Goal: Find specific page/section: Find specific page/section

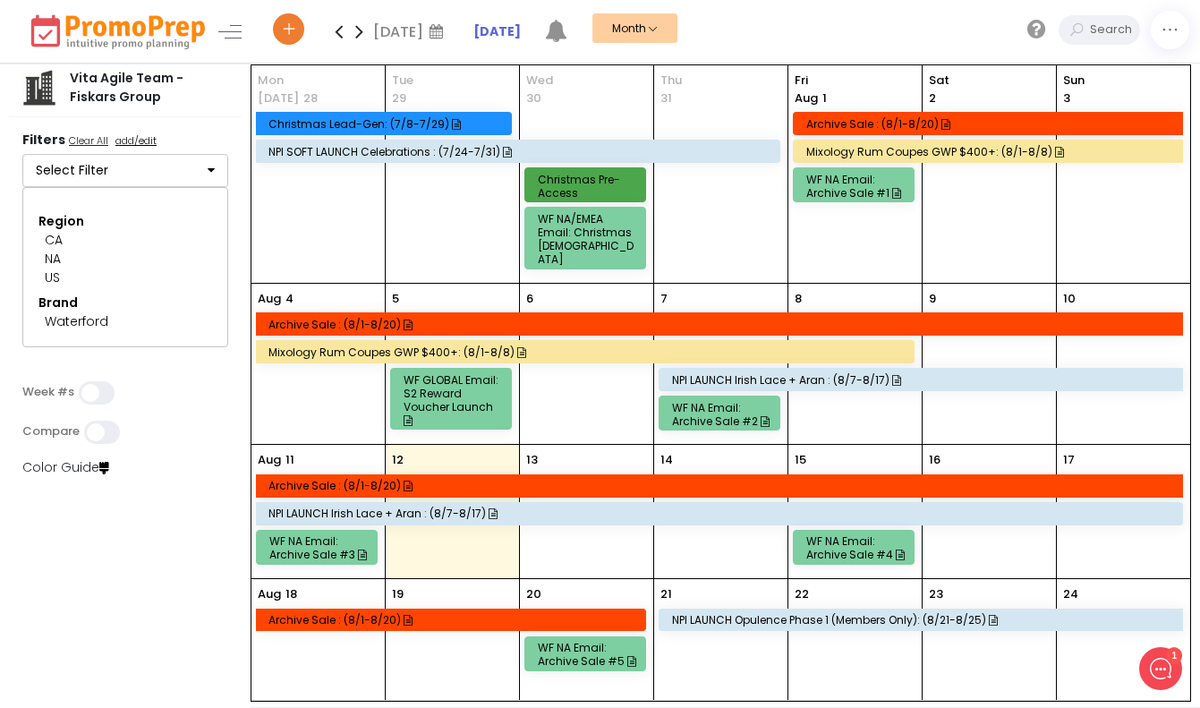
click at [97, 159] on button "Select Filter" at bounding box center [125, 171] width 206 height 34
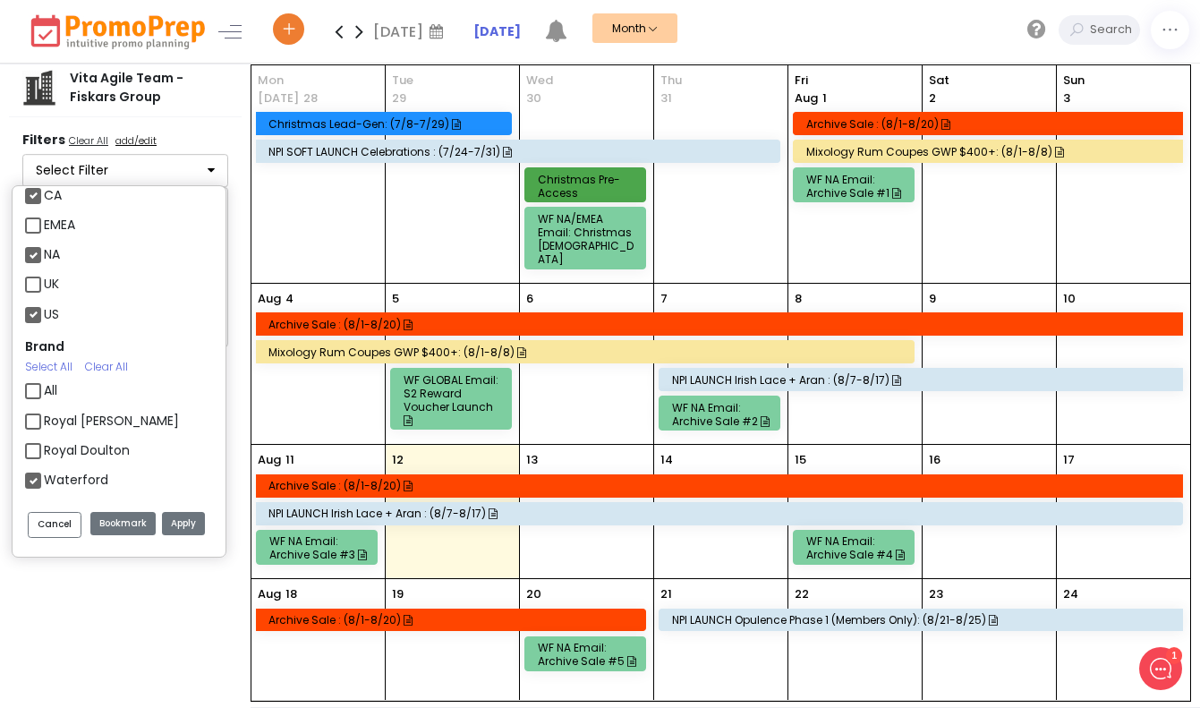
scroll to position [51, 0]
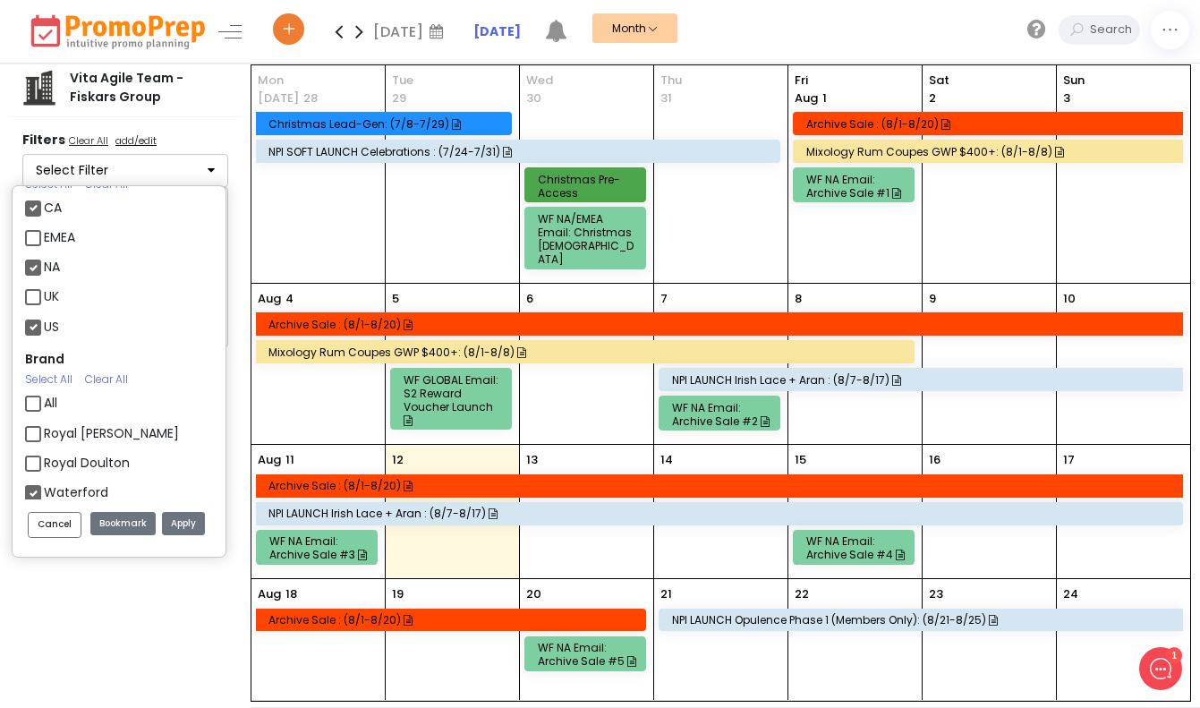
click at [44, 320] on label "US" at bounding box center [51, 327] width 15 height 19
click at [44, 320] on input "US" at bounding box center [50, 320] width 12 height 12
checkbox input "false"
click at [44, 292] on label "UK" at bounding box center [51, 296] width 15 height 19
click at [44, 292] on input "UK" at bounding box center [50, 290] width 12 height 12
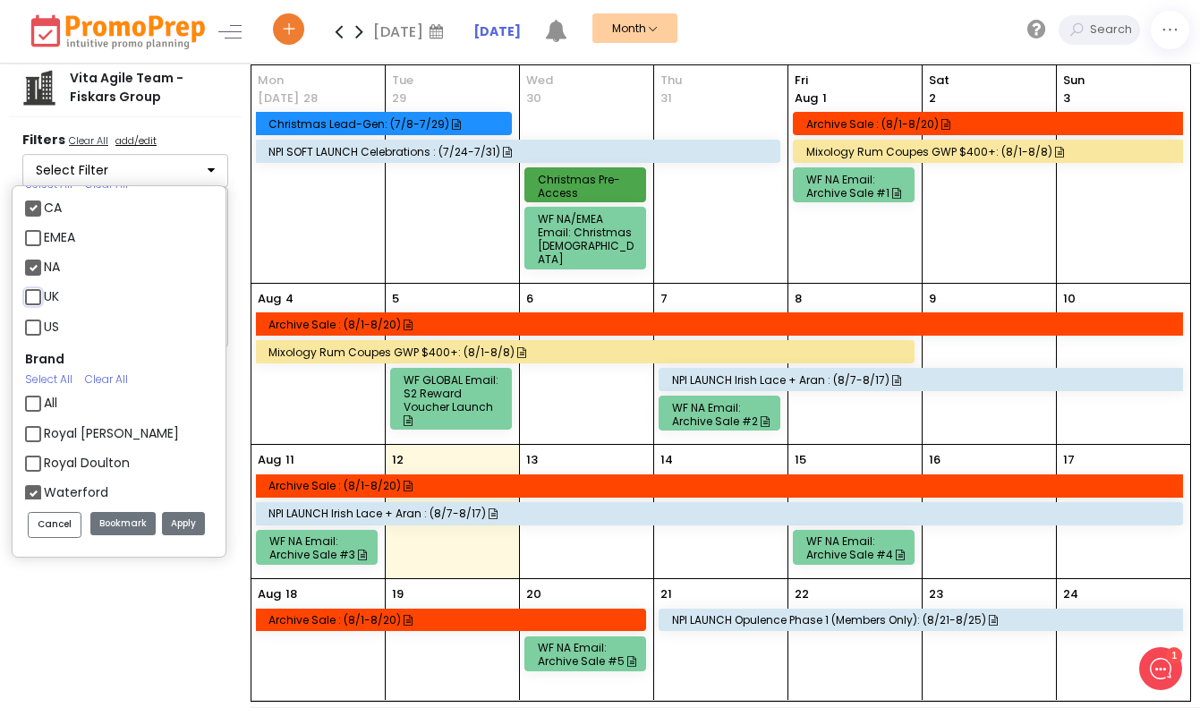
checkbox input "true"
click at [44, 233] on label "EMEA" at bounding box center [59, 237] width 31 height 19
click at [44, 233] on input "EMEA" at bounding box center [50, 231] width 12 height 12
checkbox input "true"
click at [44, 208] on label "CA" at bounding box center [53, 208] width 18 height 19
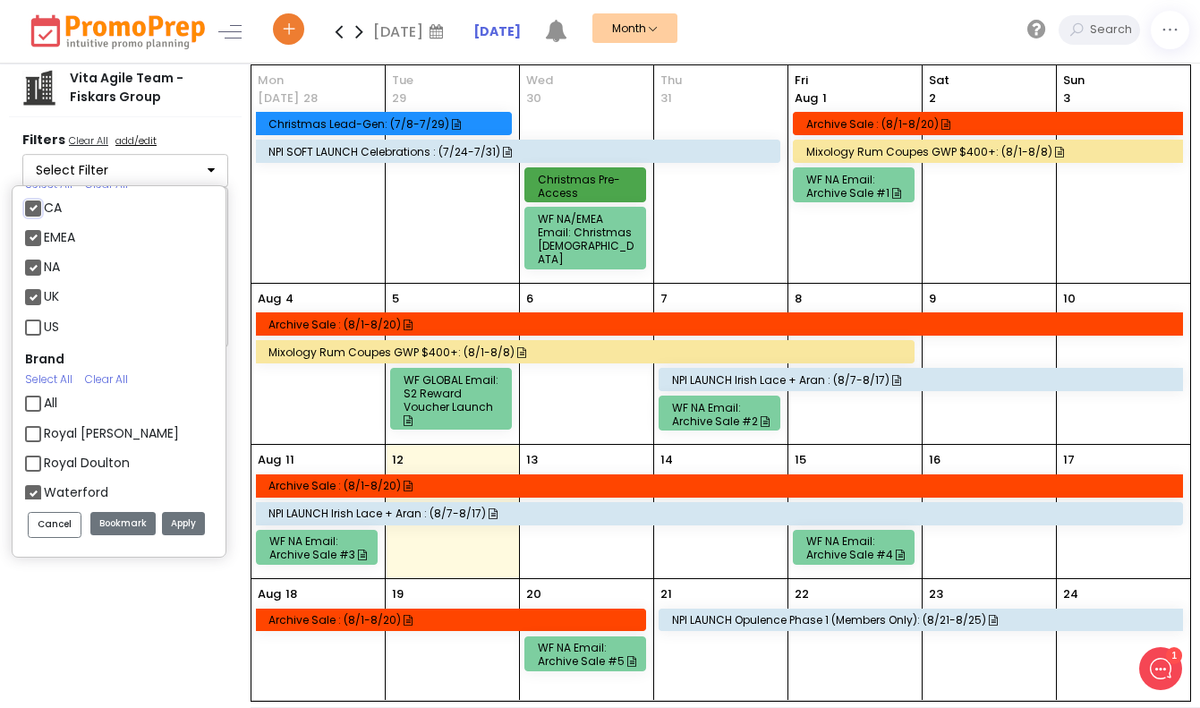
click at [44, 207] on input "CA" at bounding box center [50, 201] width 12 height 12
checkbox input "false"
click at [44, 264] on label "NA" at bounding box center [52, 267] width 16 height 19
click at [44, 264] on input "NA" at bounding box center [50, 260] width 12 height 12
checkbox input "false"
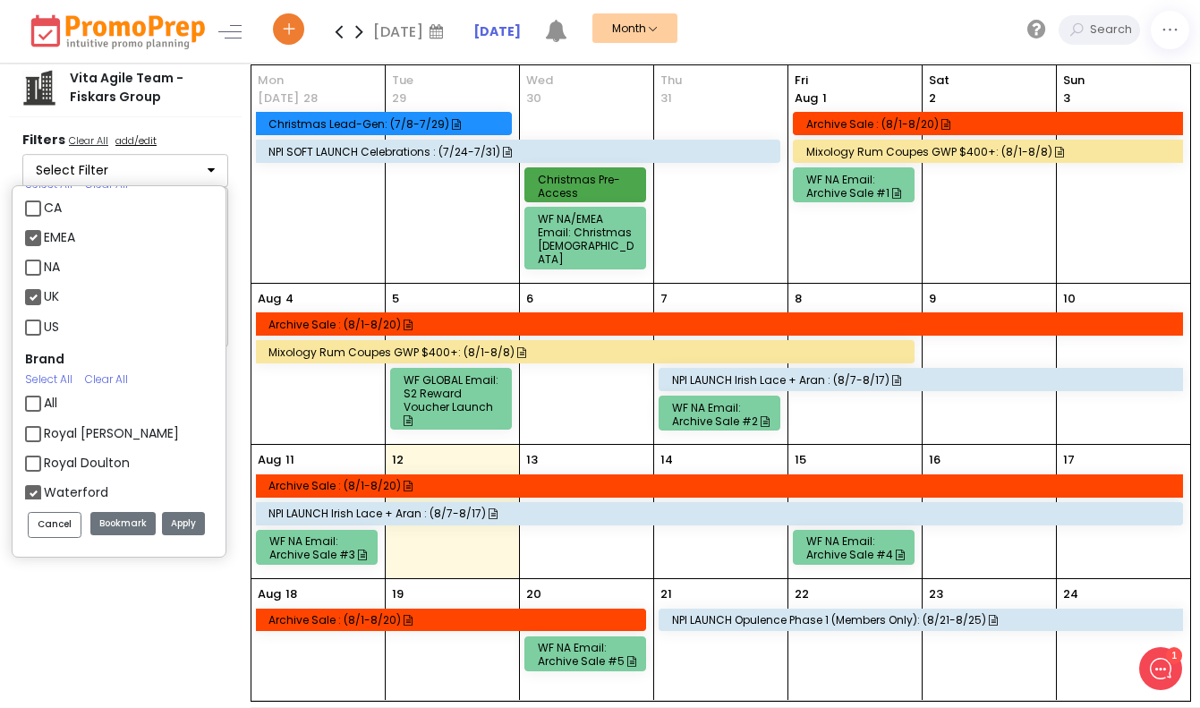
click at [175, 520] on button "Apply" at bounding box center [183, 524] width 43 height 24
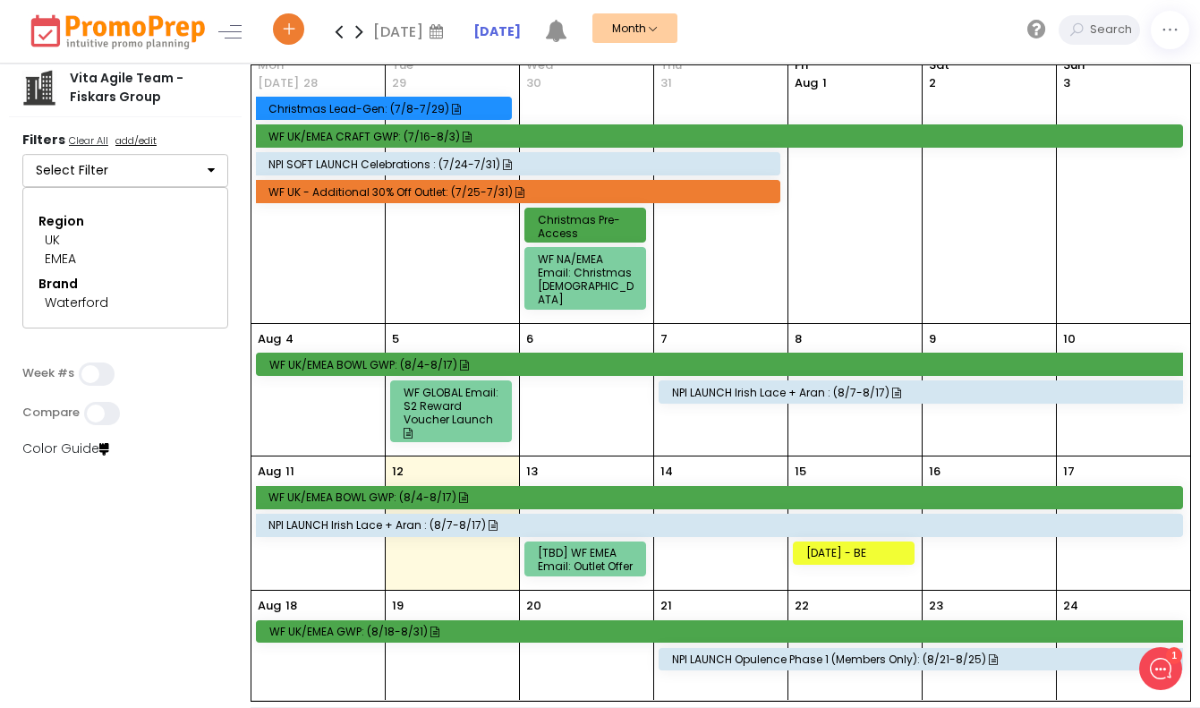
scroll to position [17, 0]
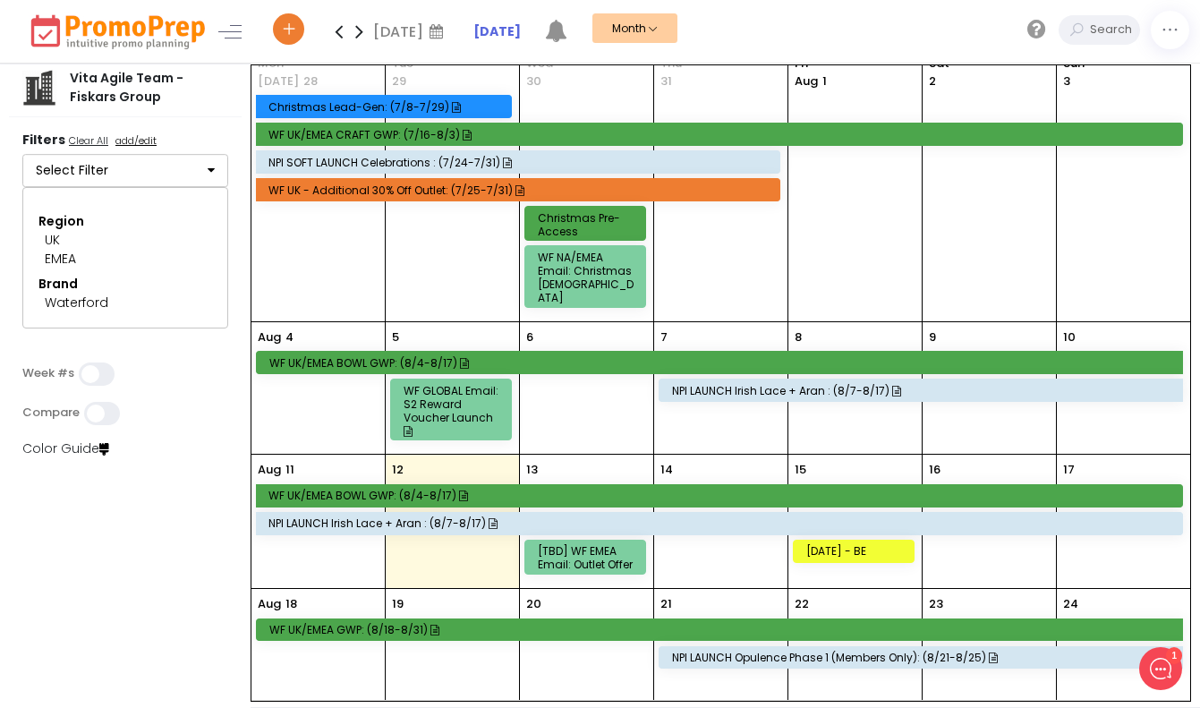
click at [482, 488] on div "WF UK/EMEA BOWL GWP: (8/4-8/17)" at bounding box center [721, 494] width 906 height 13
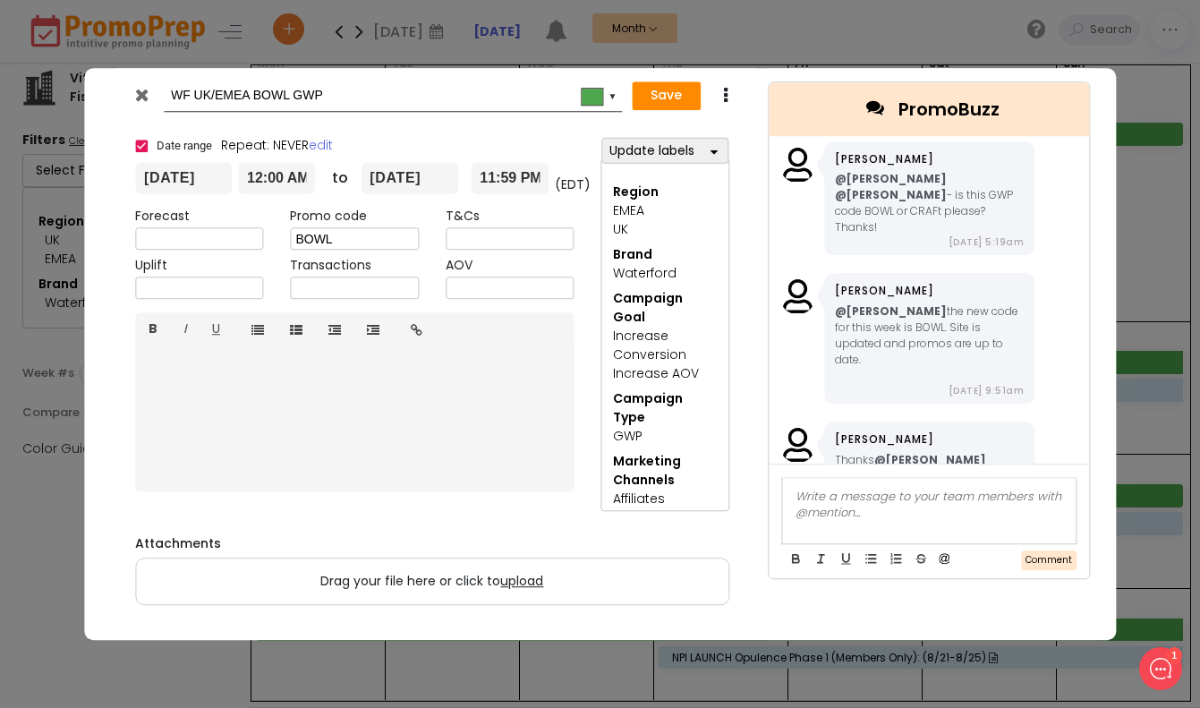
click at [145, 86] on icon at bounding box center [141, 95] width 13 height 18
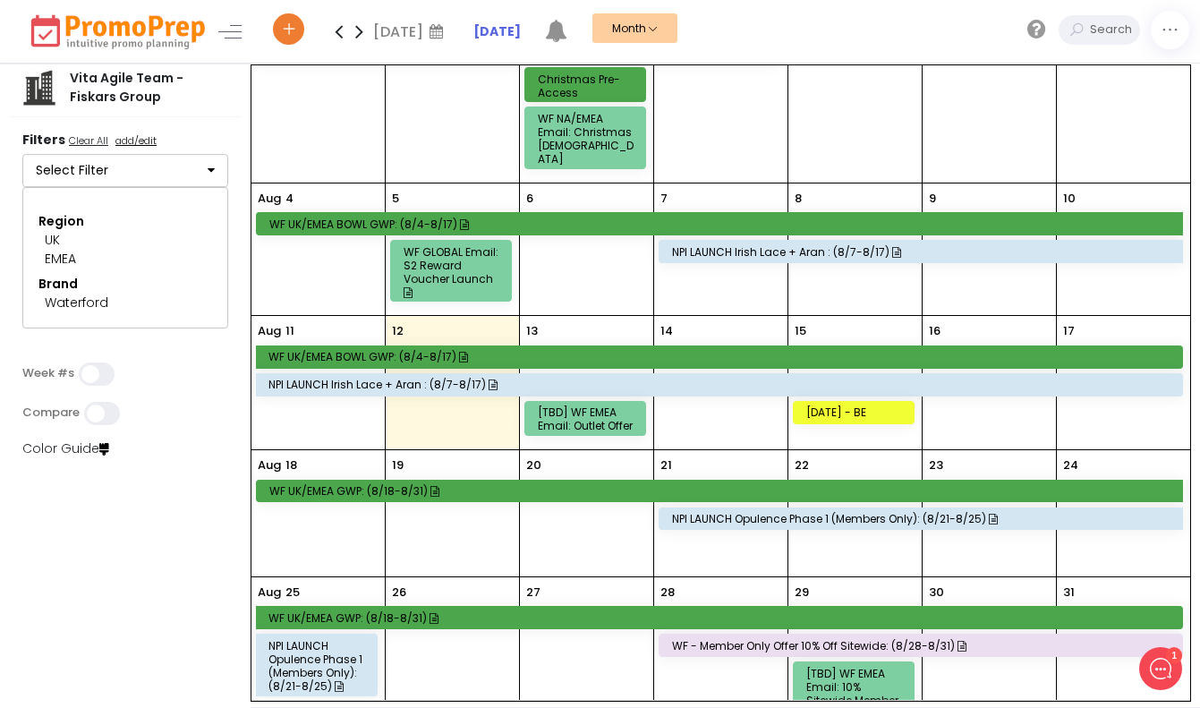
scroll to position [159, 0]
